Goal: Information Seeking & Learning: Learn about a topic

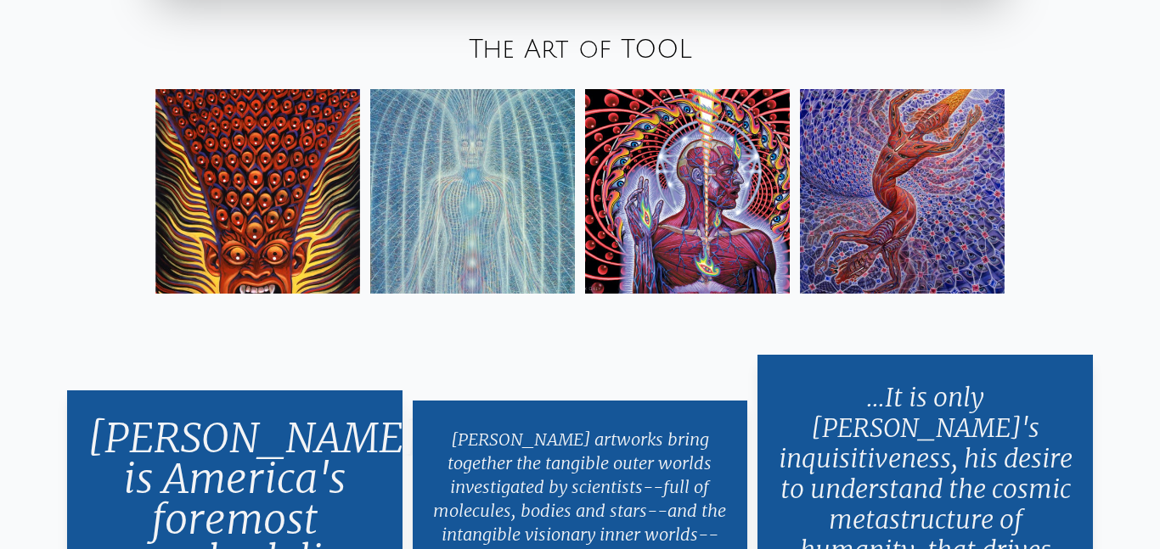
scroll to position [2823, 0]
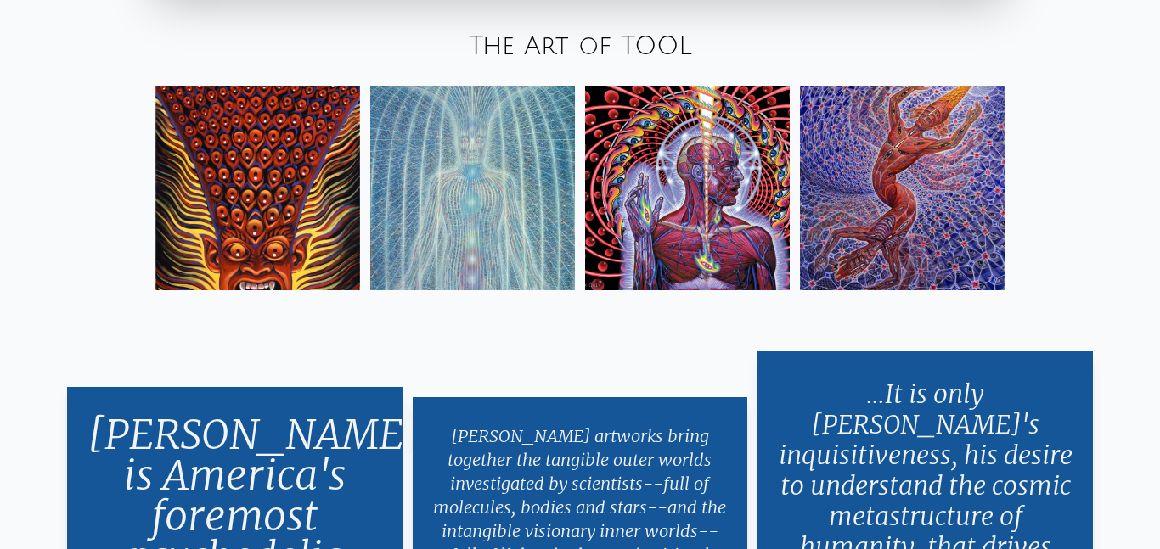
click at [265, 193] on img at bounding box center [257, 188] width 205 height 205
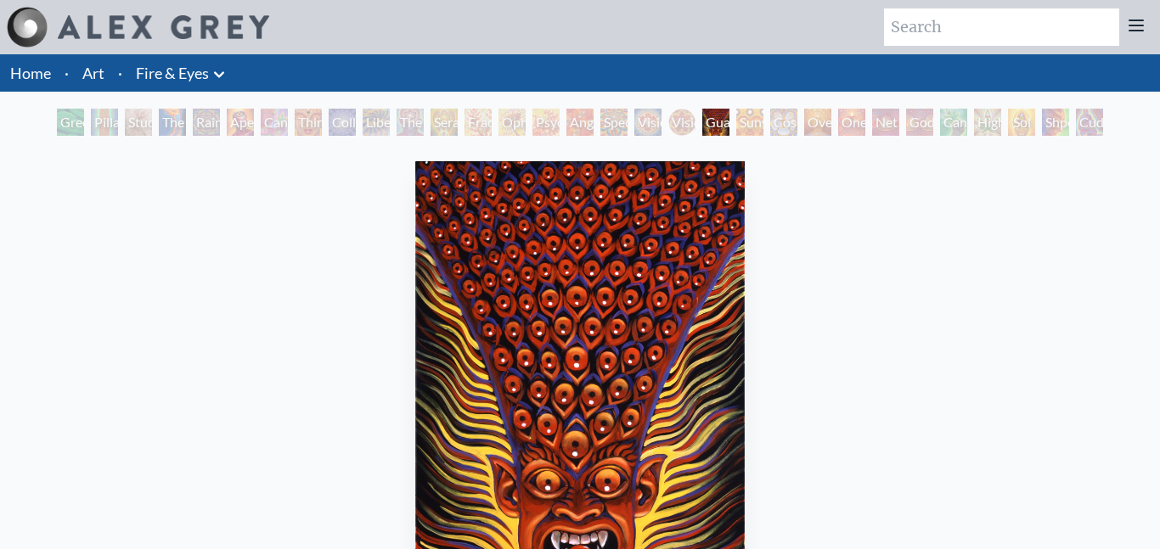
click at [163, 76] on link "Fire & Eyes" at bounding box center [172, 73] width 73 height 24
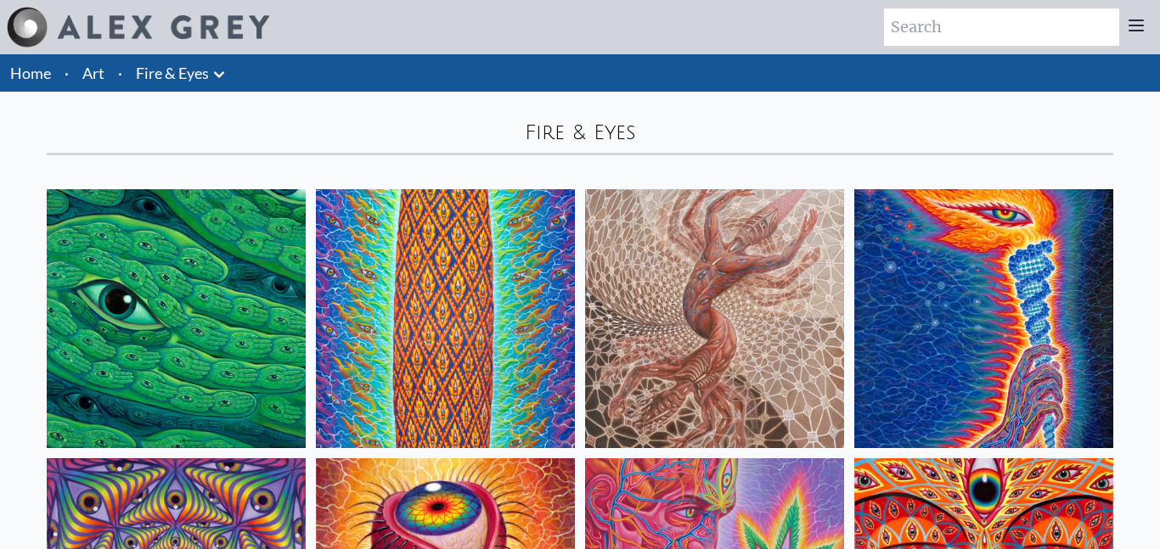
click at [98, 76] on link "Art" at bounding box center [93, 73] width 22 height 24
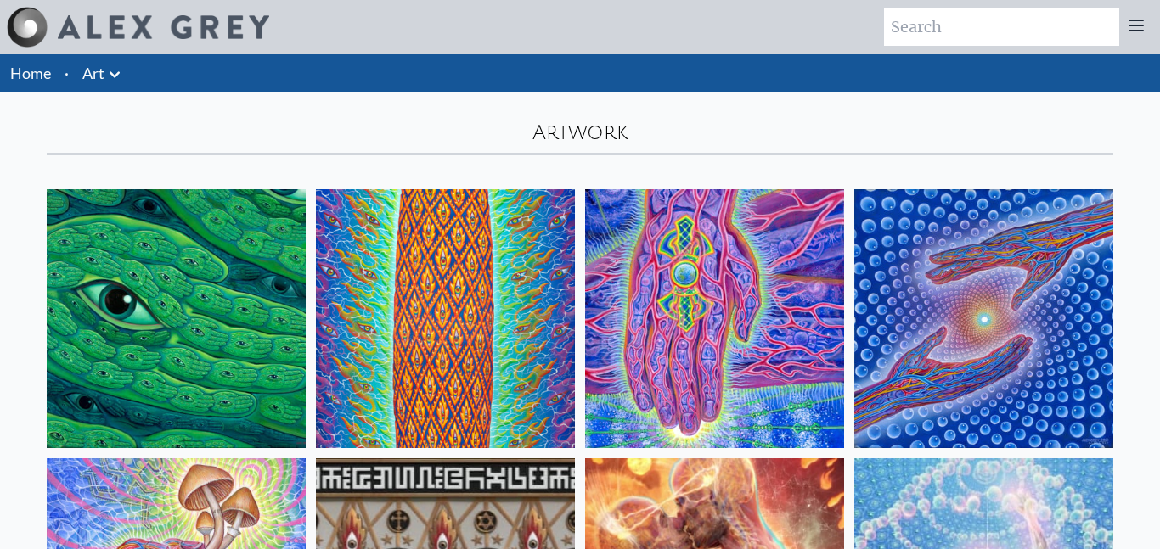
click at [115, 74] on icon at bounding box center [114, 75] width 20 height 20
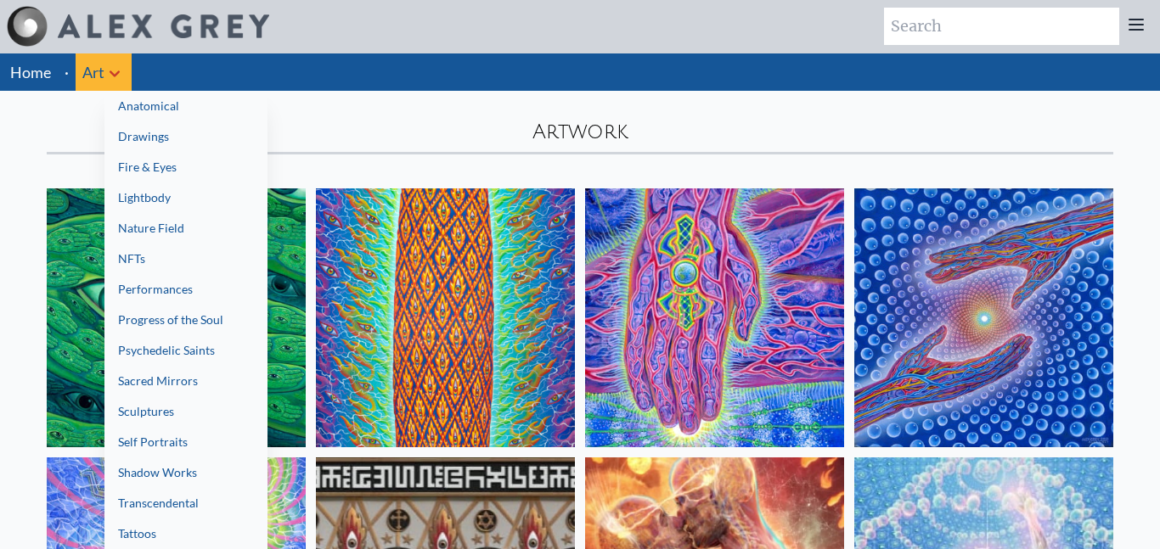
scroll to position [3, 0]
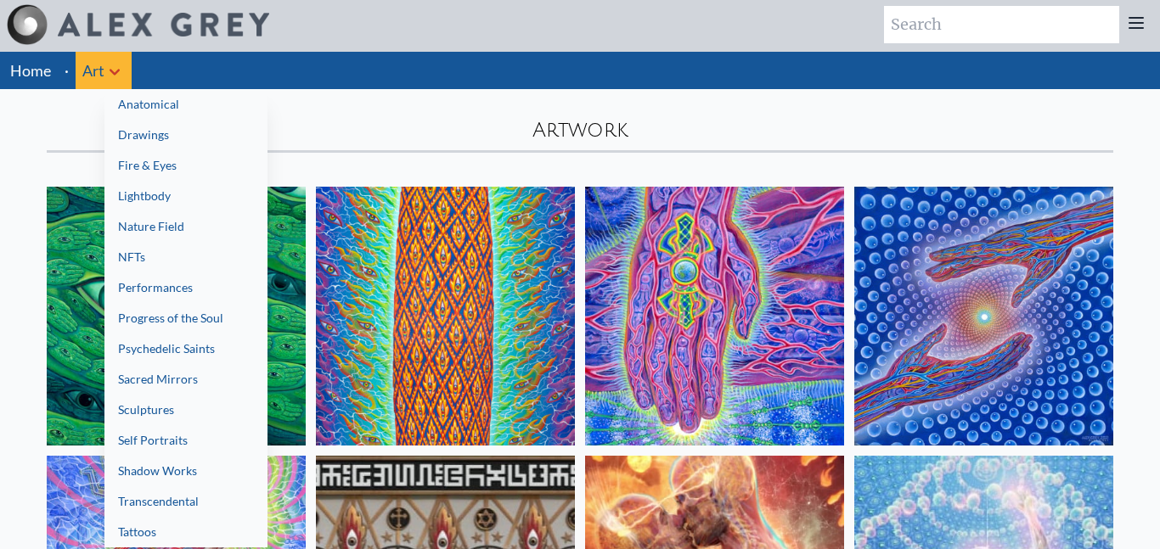
click at [177, 196] on link "Lightbody" at bounding box center [185, 196] width 163 height 31
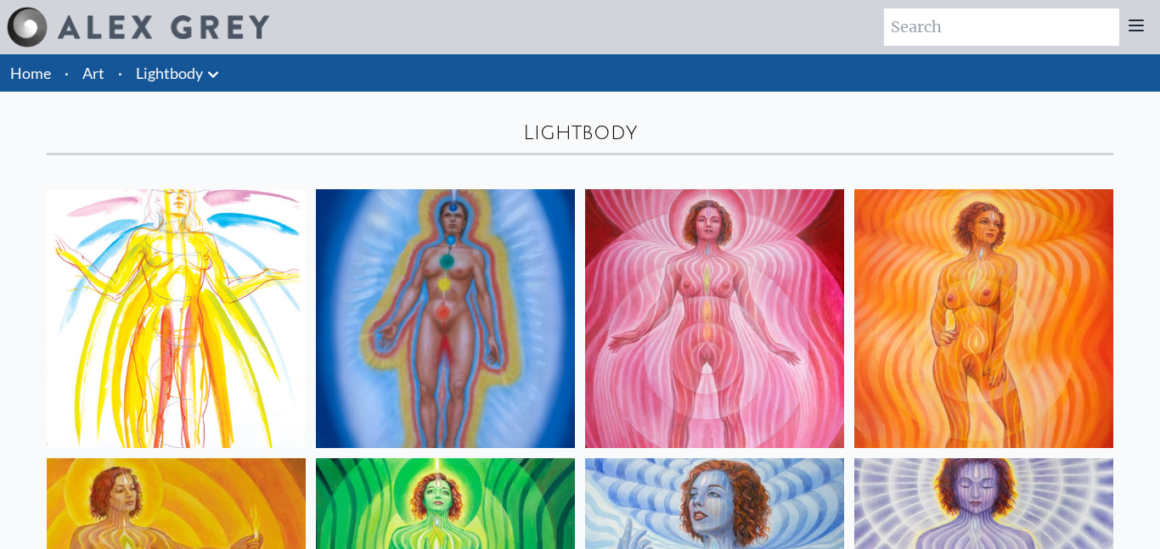
click at [107, 72] on li "Art" at bounding box center [94, 72] width 36 height 37
click at [217, 76] on icon at bounding box center [213, 75] width 20 height 20
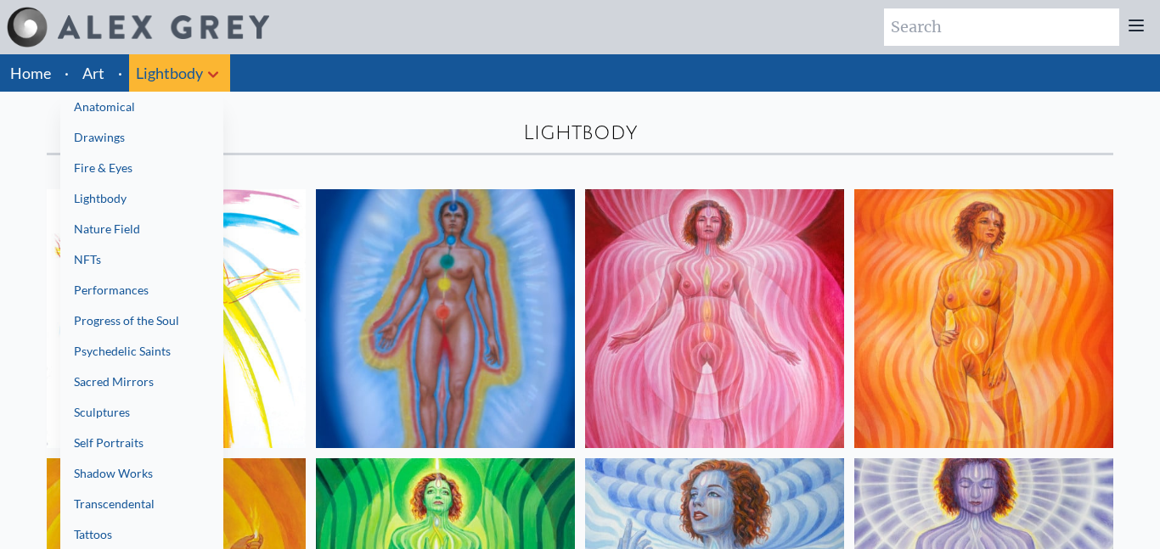
click at [190, 142] on link "Drawings" at bounding box center [141, 137] width 163 height 31
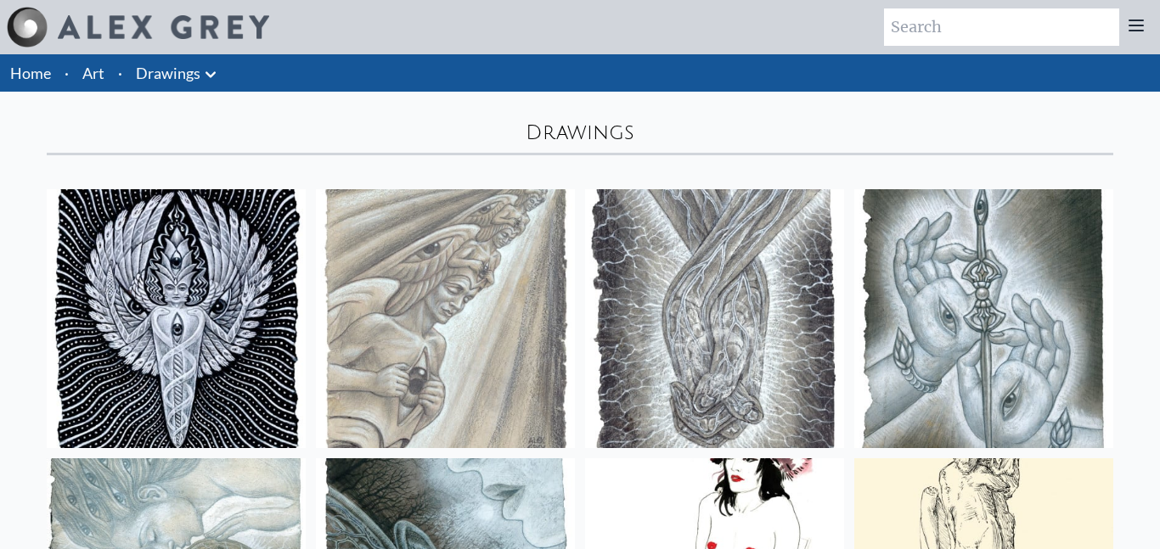
click at [205, 71] on icon at bounding box center [210, 74] width 10 height 6
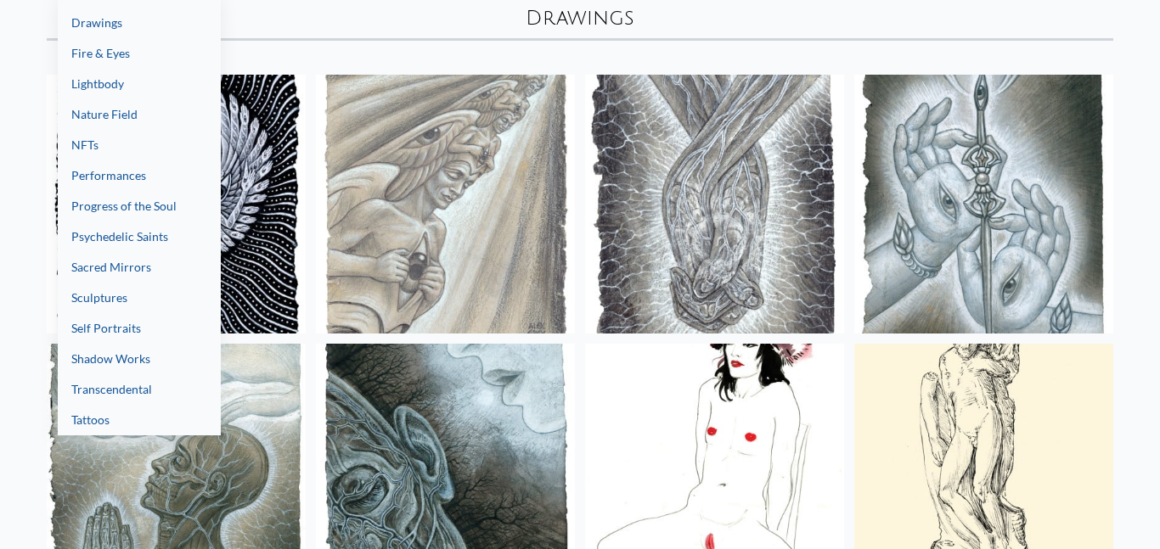
scroll to position [117, 0]
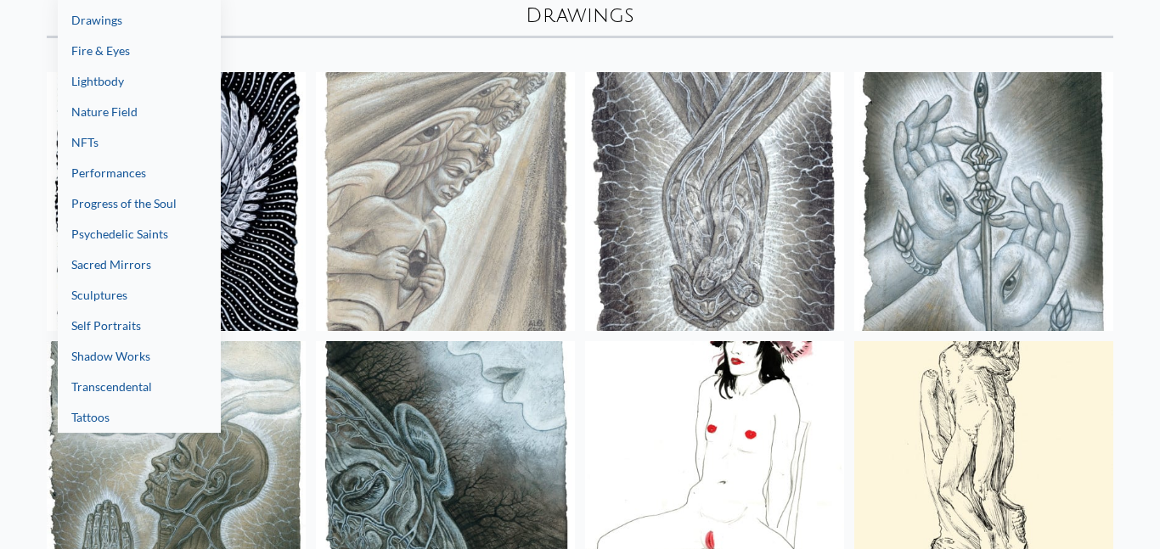
click at [147, 357] on link "Shadow Works" at bounding box center [139, 356] width 163 height 31
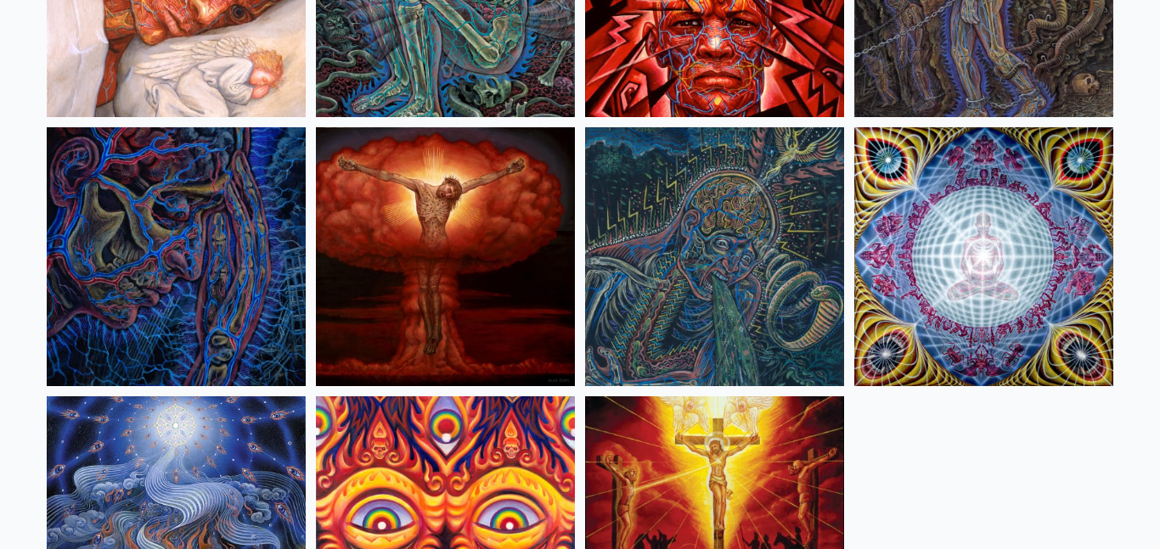
scroll to position [360, 0]
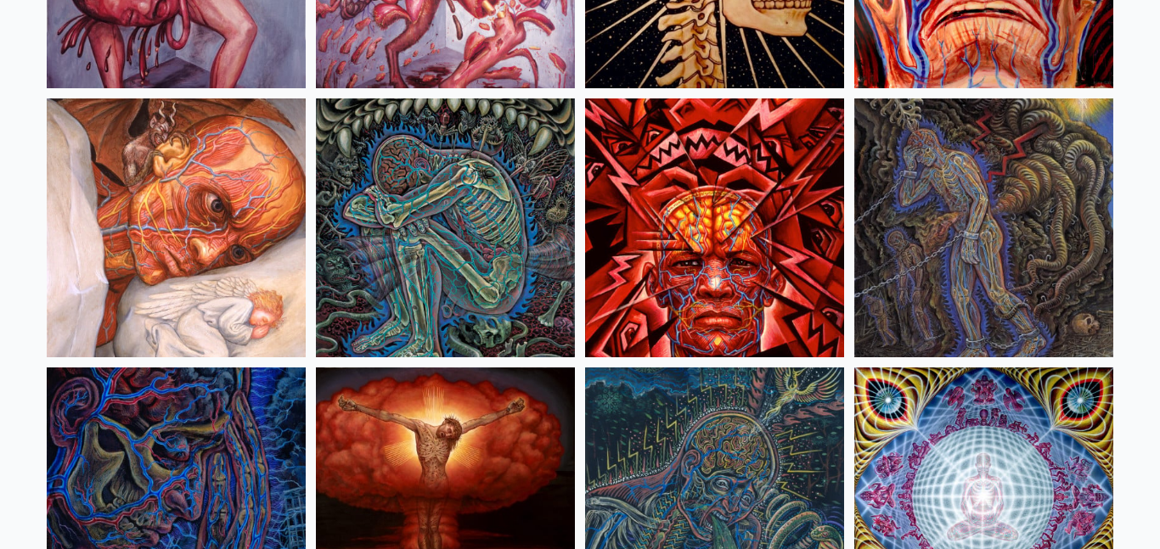
click at [668, 264] on img at bounding box center [714, 227] width 259 height 259
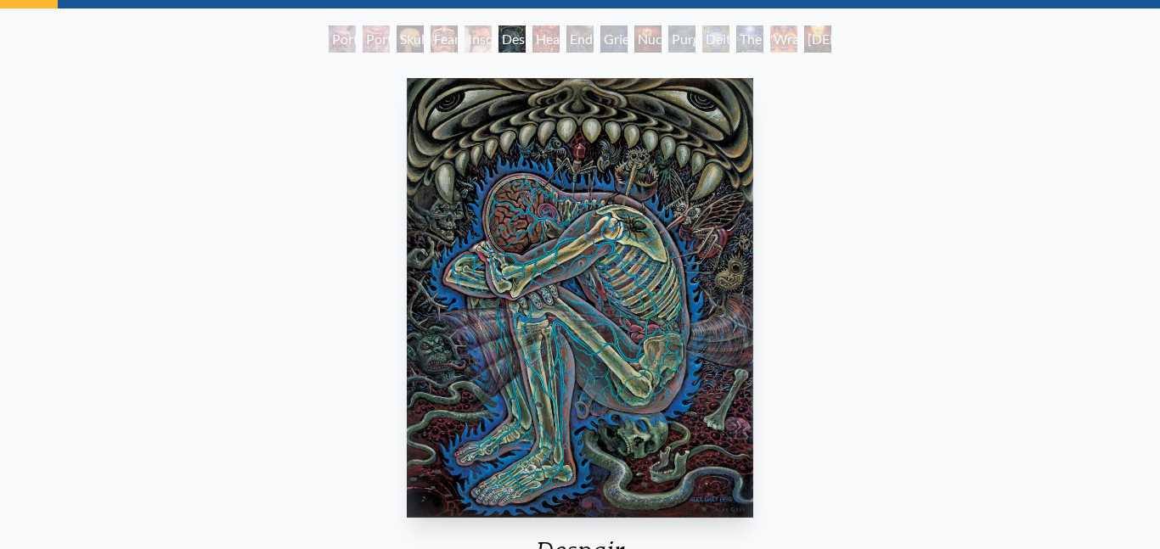
scroll to position [87, 0]
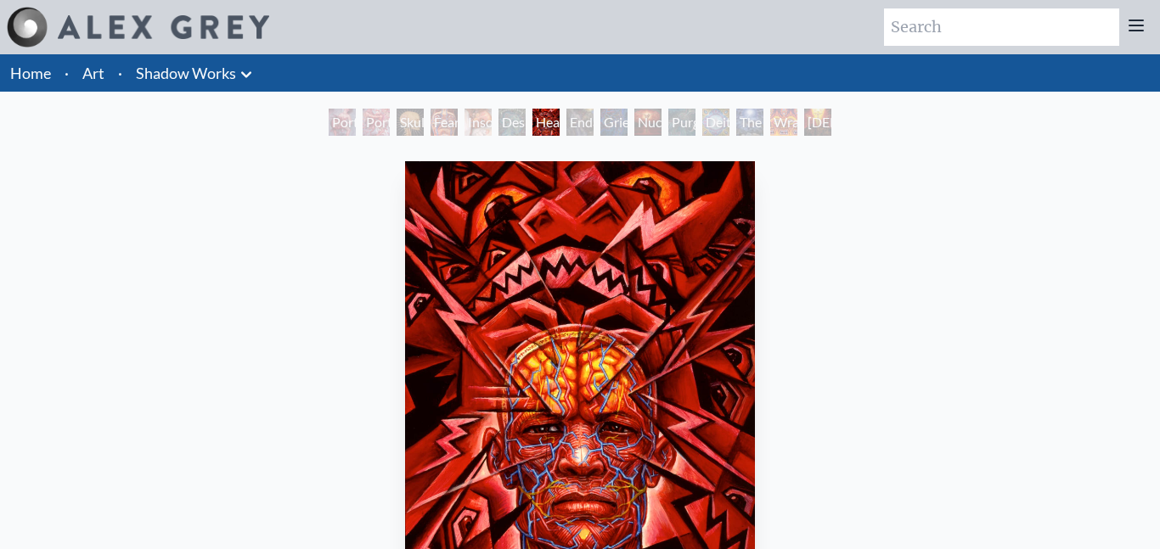
click at [244, 70] on icon at bounding box center [246, 75] width 20 height 20
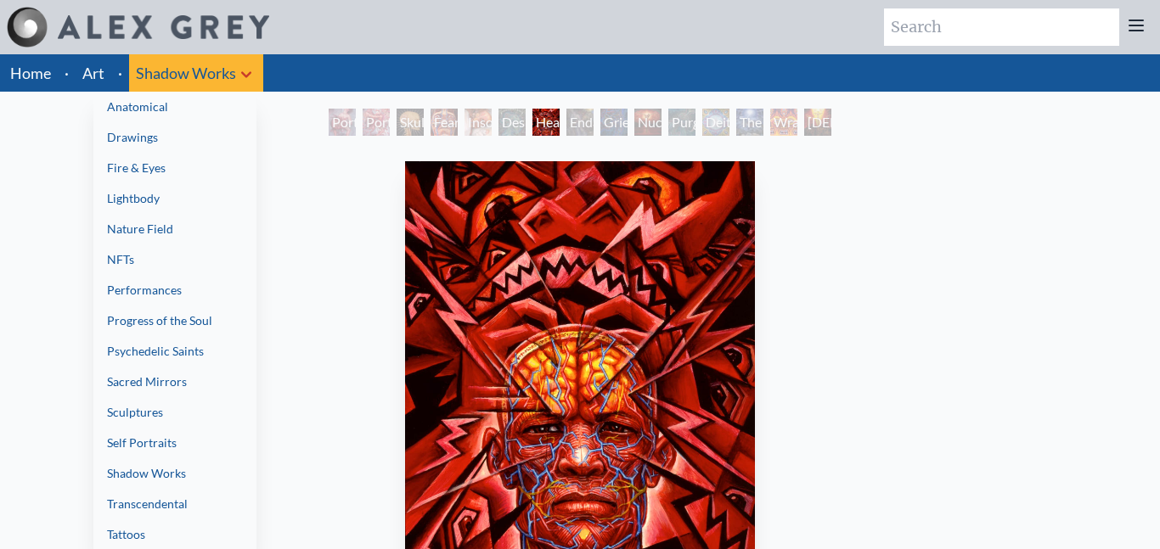
click at [189, 260] on link "NFTs" at bounding box center [174, 259] width 163 height 31
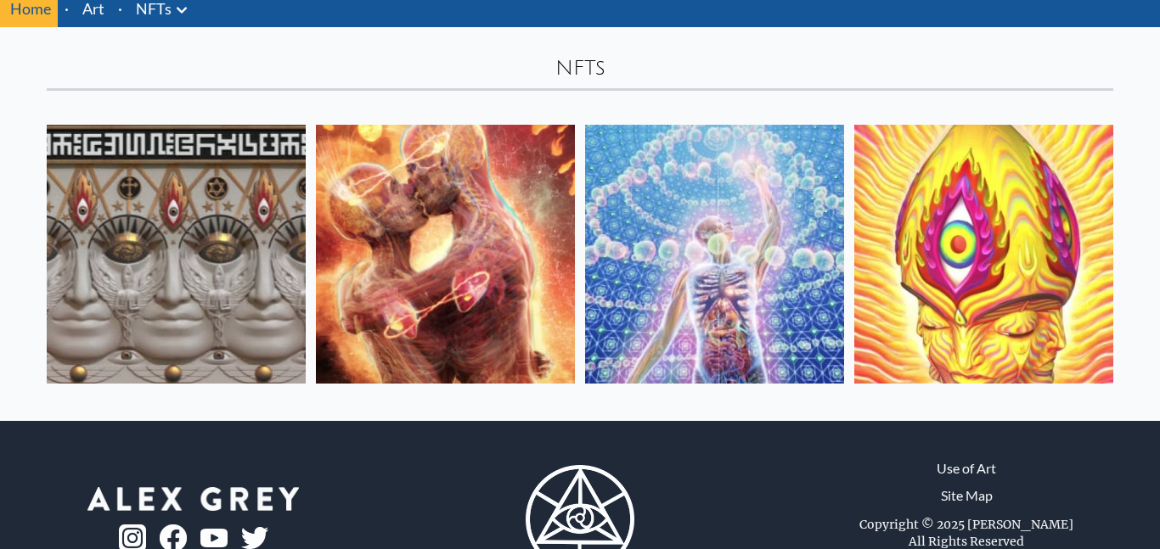
scroll to position [14, 0]
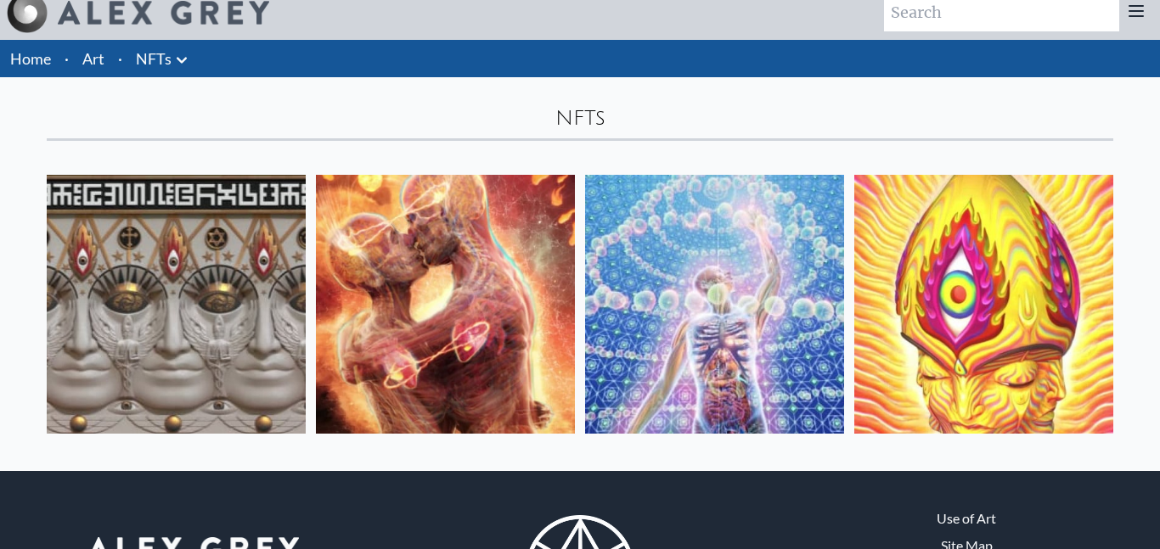
click at [171, 60] on icon at bounding box center [181, 60] width 20 height 20
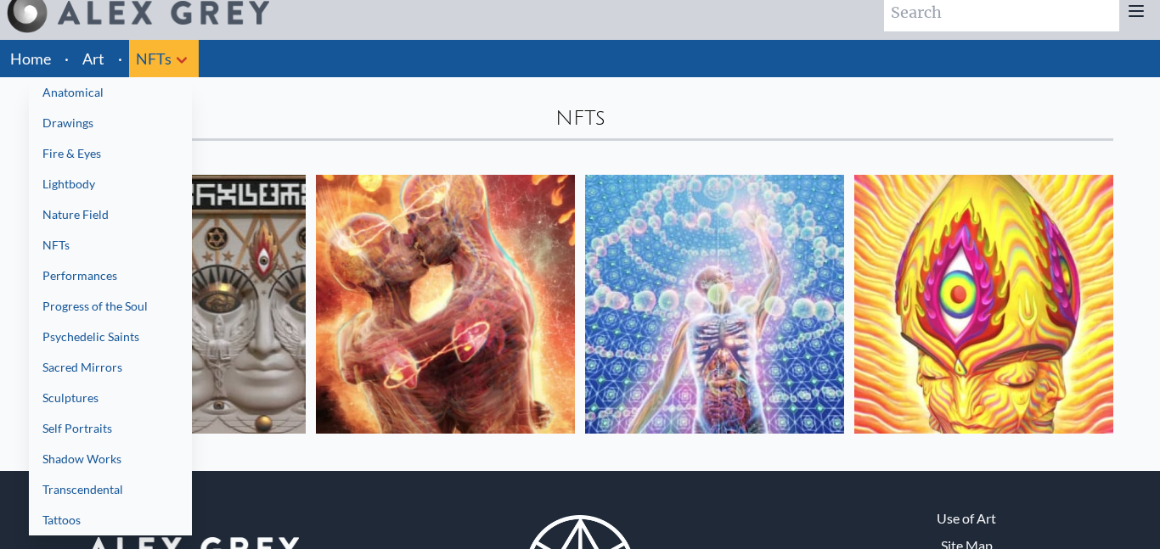
click at [151, 306] on link "Progress of the Soul" at bounding box center [110, 306] width 163 height 31
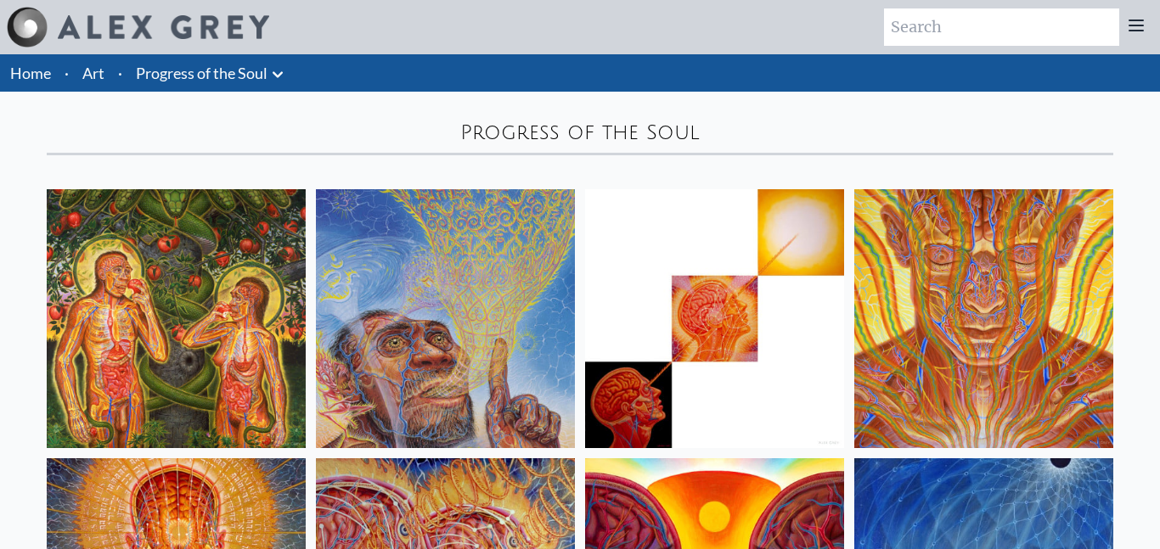
click at [280, 72] on icon at bounding box center [277, 75] width 20 height 20
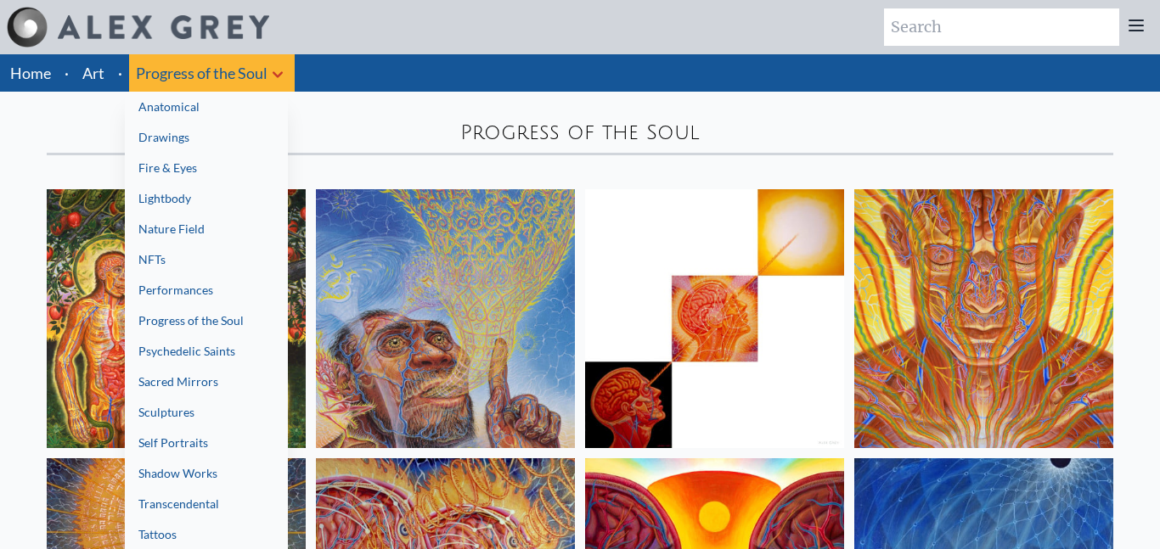
click at [470, 290] on div at bounding box center [580, 274] width 1160 height 549
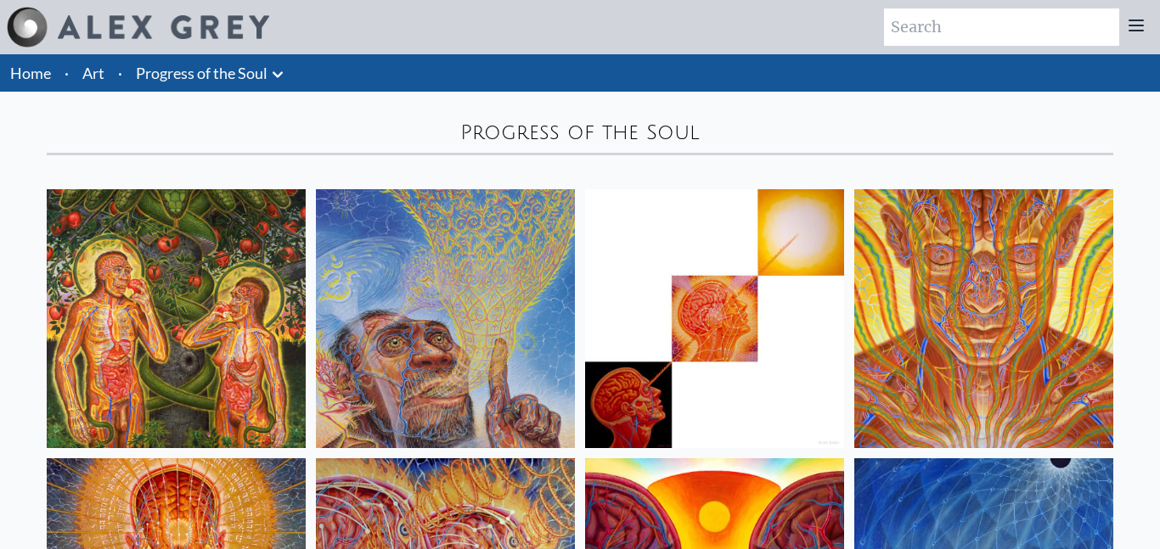
click at [470, 290] on img at bounding box center [445, 318] width 259 height 259
click at [284, 80] on icon at bounding box center [277, 75] width 20 height 20
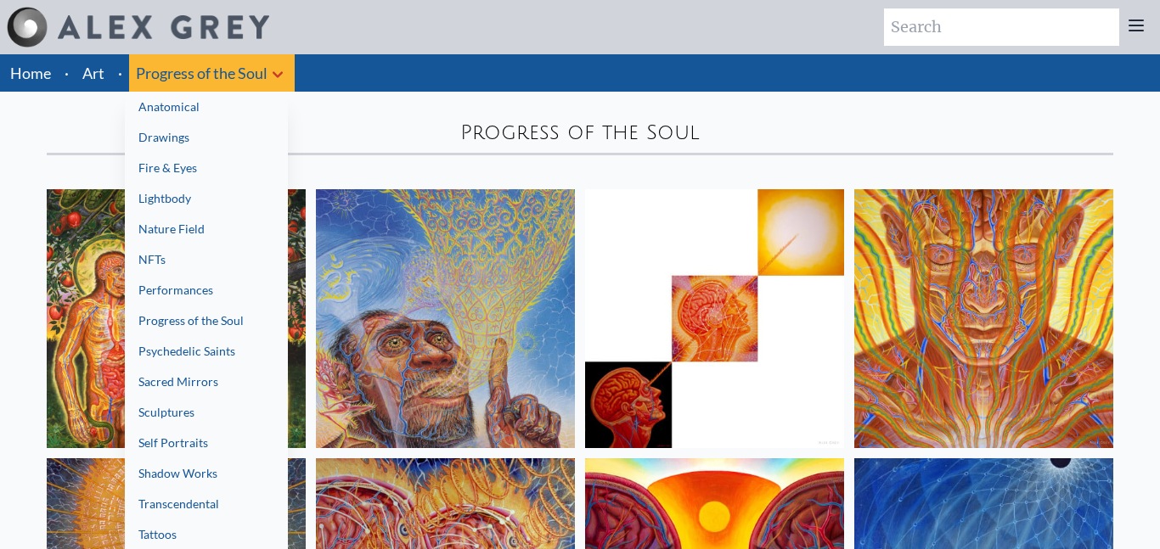
click at [250, 326] on link "Progress of the Soul" at bounding box center [206, 321] width 163 height 31
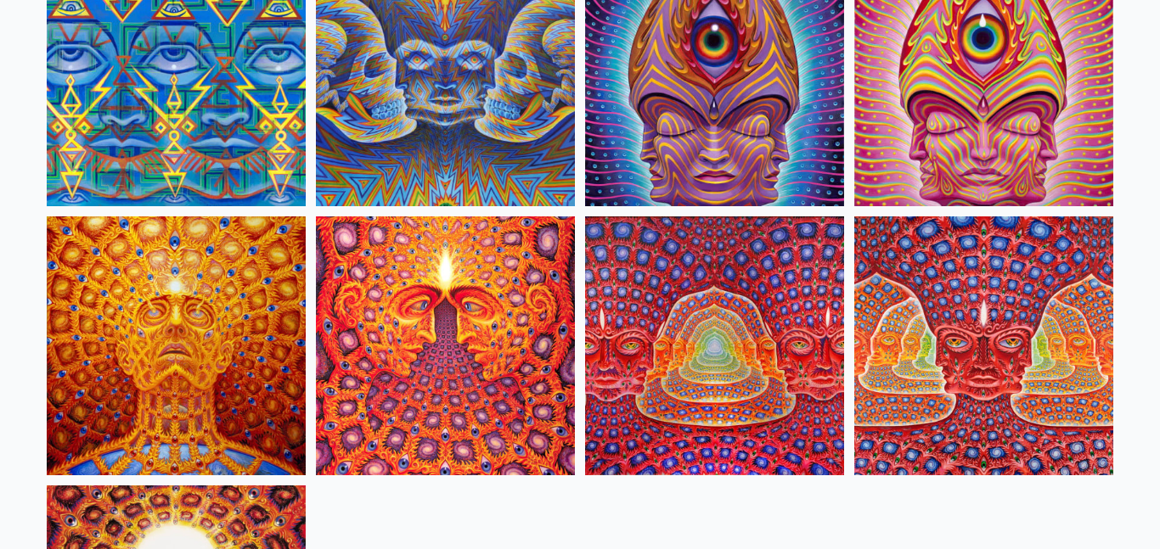
scroll to position [9013, 0]
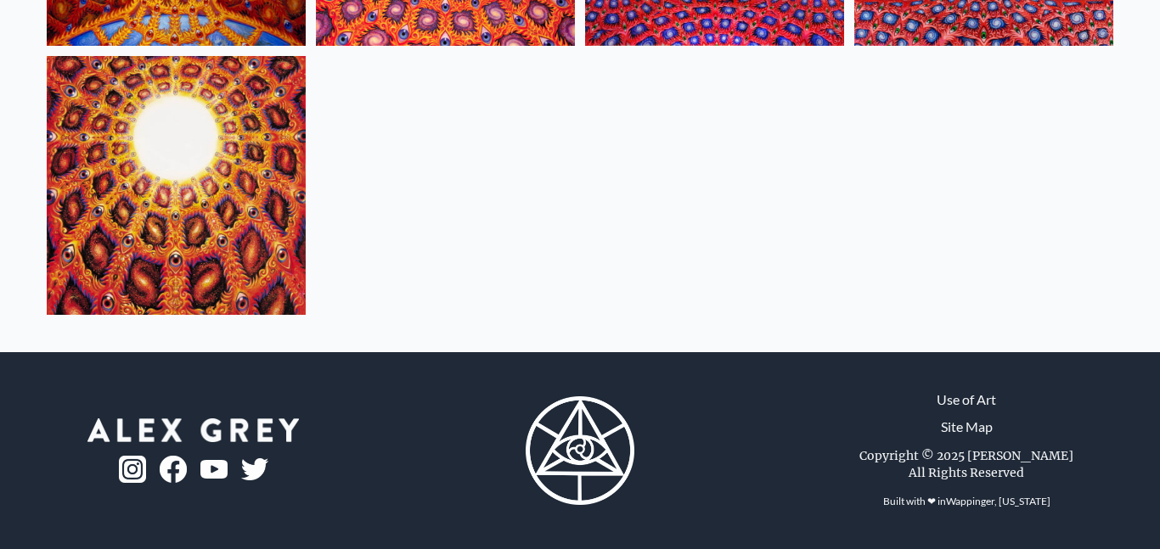
click at [187, 257] on img at bounding box center [176, 185] width 259 height 259
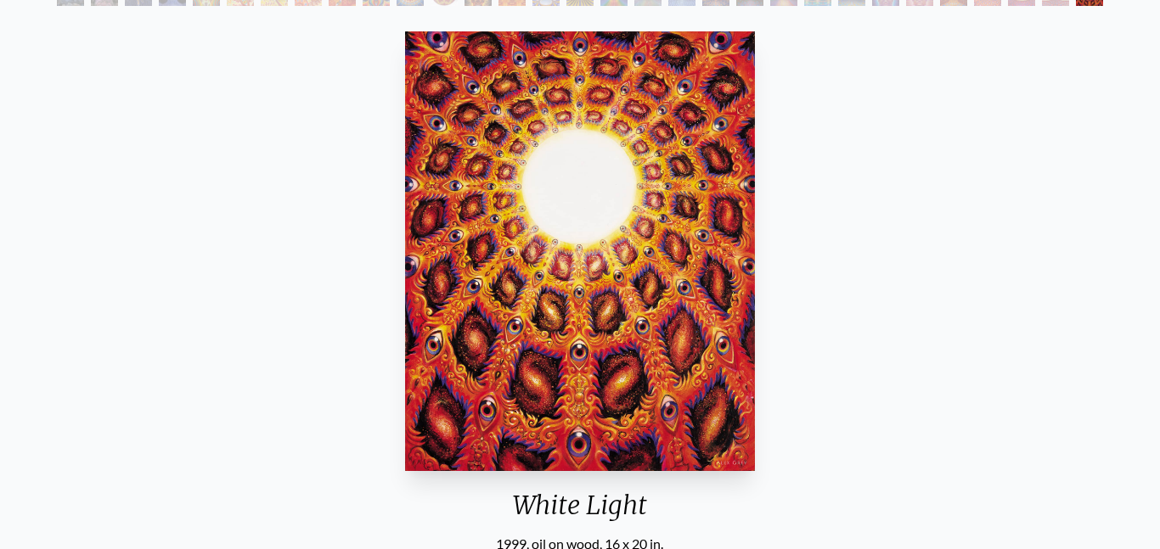
scroll to position [230, 0]
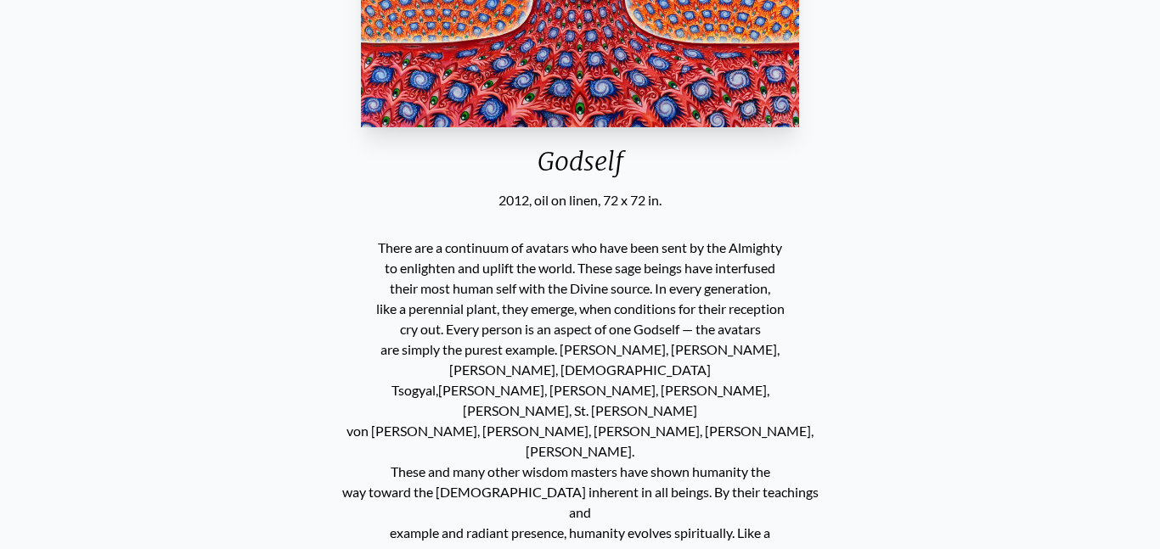
scroll to position [571, 0]
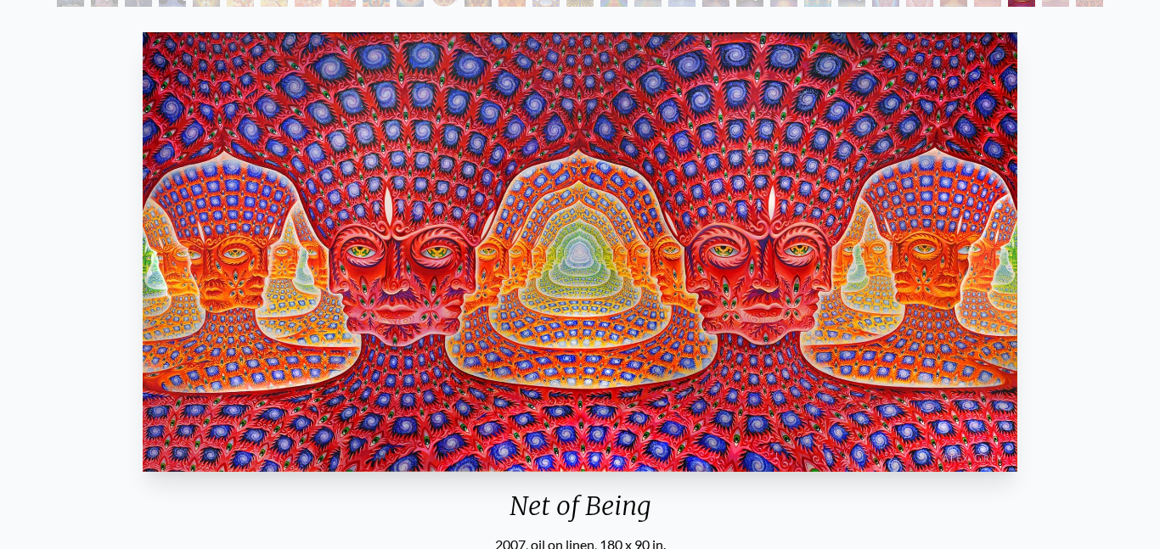
scroll to position [227, 0]
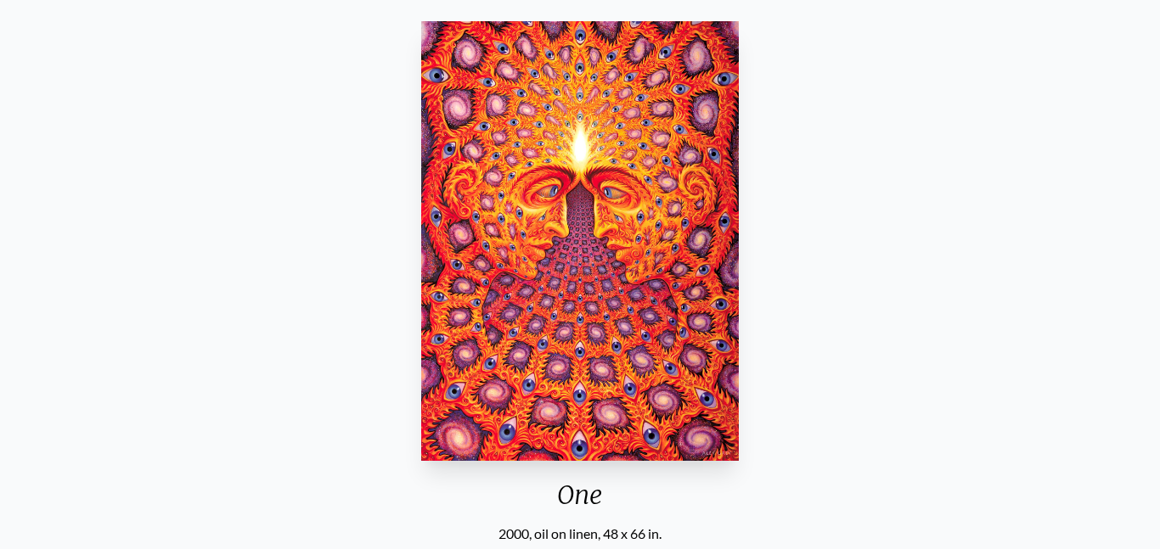
scroll to position [228, 0]
